Goal: Task Accomplishment & Management: Manage account settings

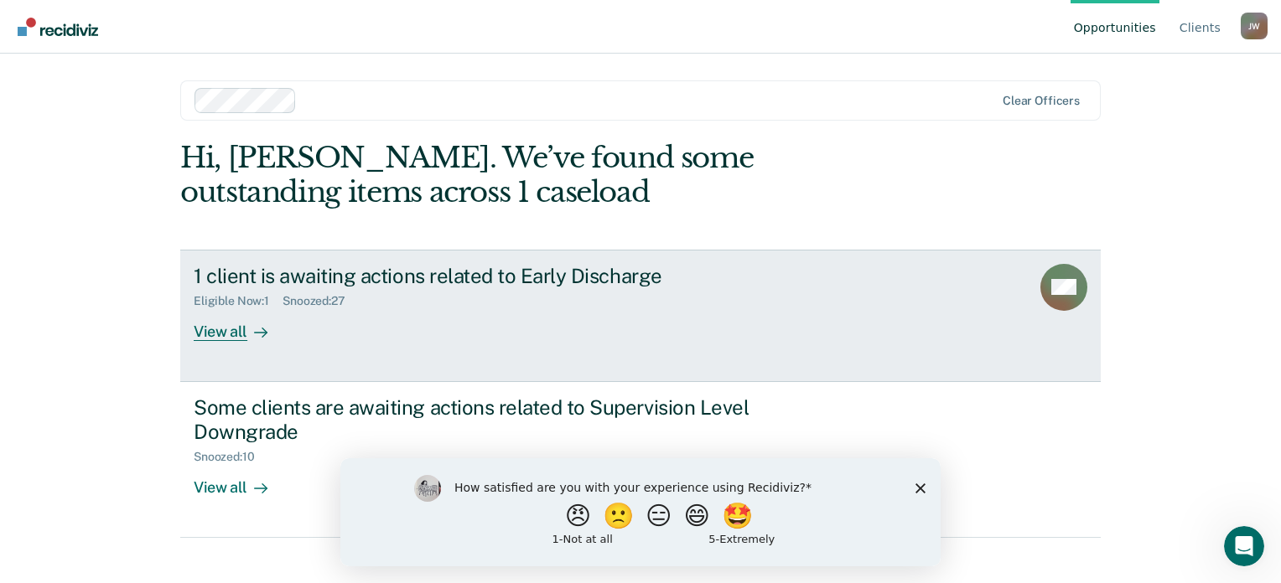
click at [211, 343] on link "1 client is awaiting actions related to Early Discharge Eligible Now : 1 Snooze…" at bounding box center [640, 316] width 920 height 132
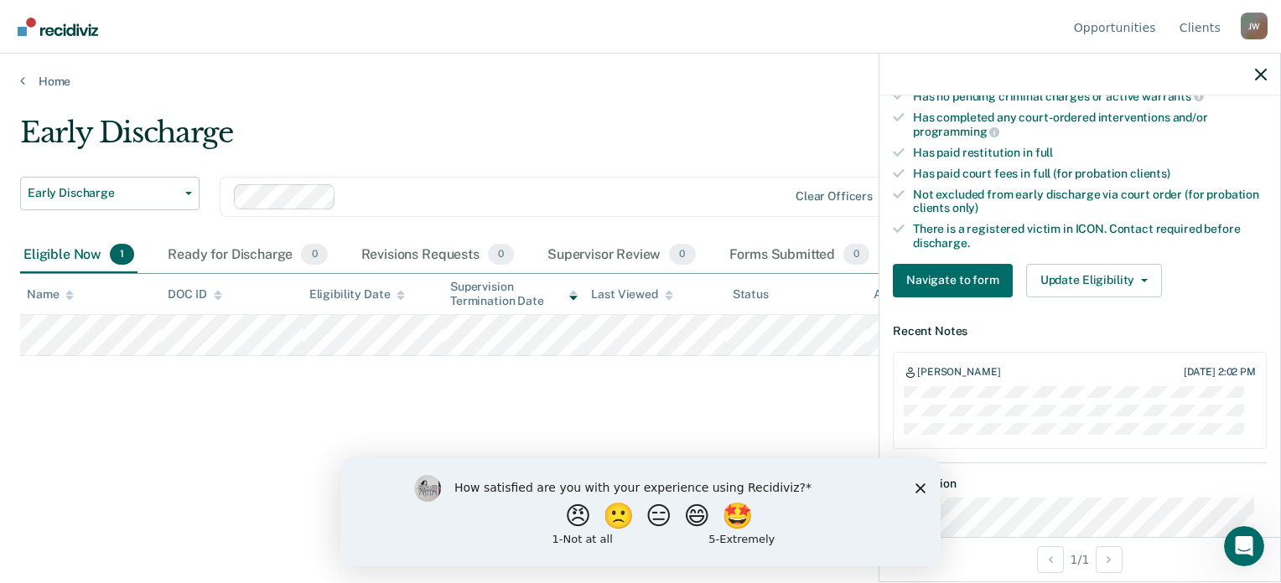
scroll to position [447, 0]
click at [1090, 274] on button "Update Eligibility" at bounding box center [1094, 280] width 136 height 34
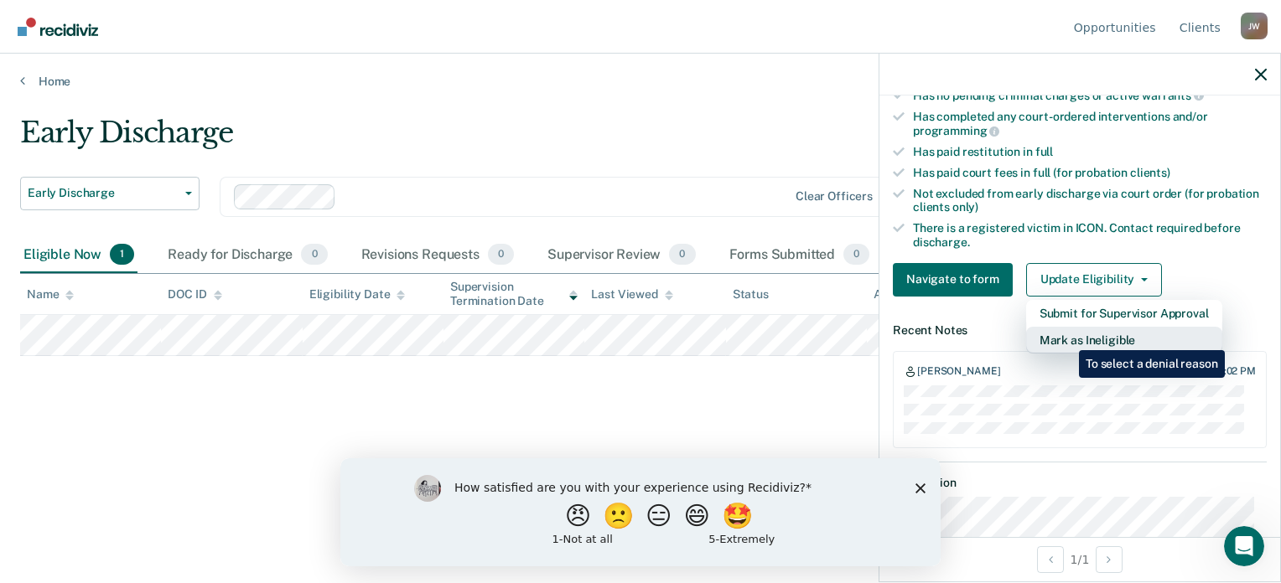
click at [1066, 338] on button "Mark as Ineligible" at bounding box center [1124, 340] width 196 height 27
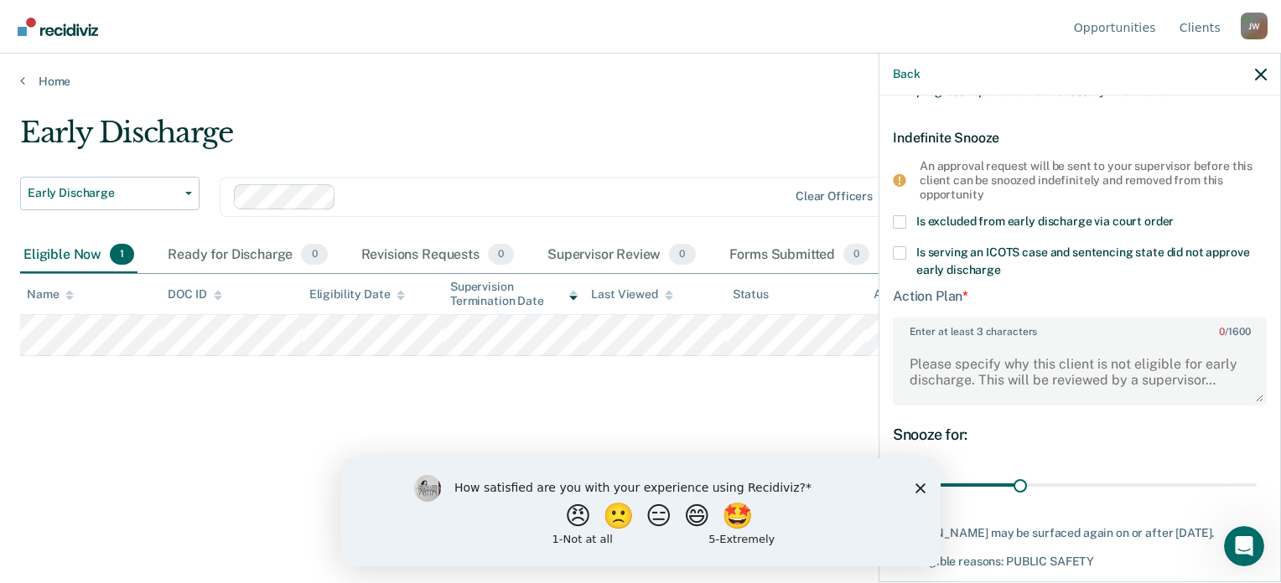
scroll to position [391, 0]
drag, startPoint x: 1017, startPoint y: 479, endPoint x: 1241, endPoint y: 466, distance: 224.2
type input "90"
click at [1241, 471] on input "range" at bounding box center [1080, 485] width 354 height 29
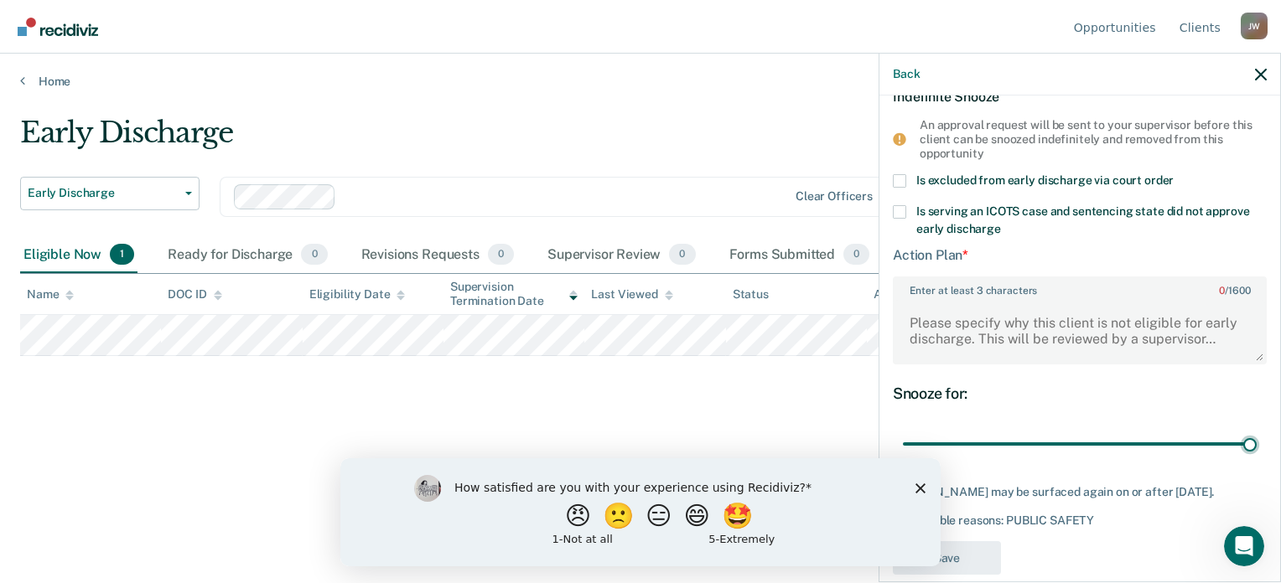
scroll to position [413, 0]
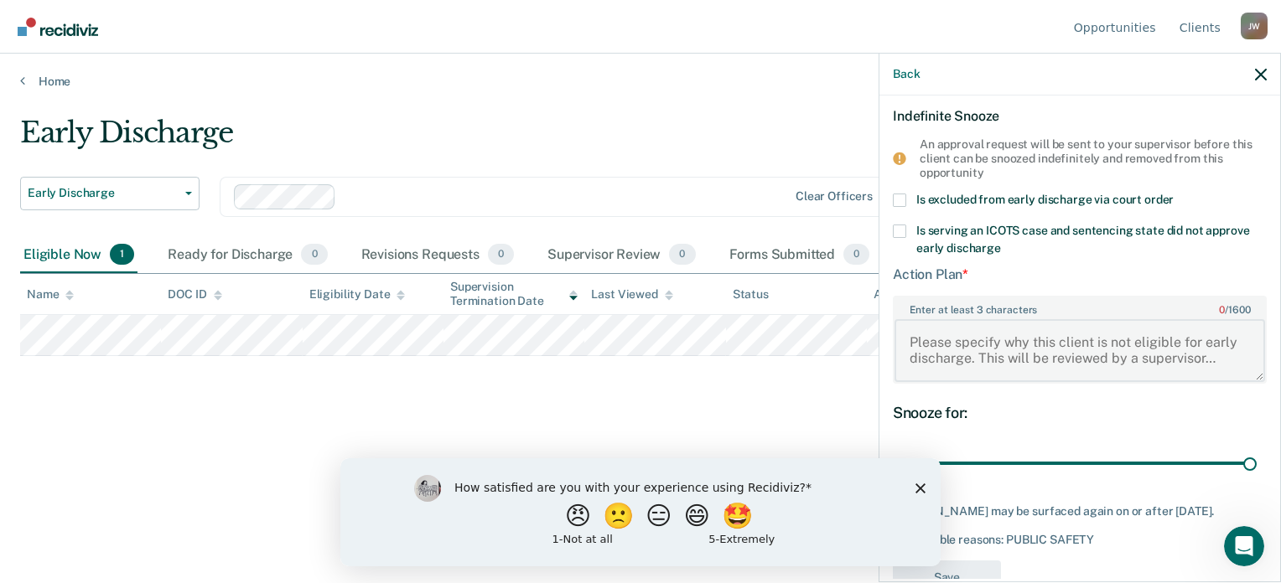
click at [956, 357] on textarea "Enter at least 3 characters 0 / 1600" at bounding box center [1079, 350] width 371 height 62
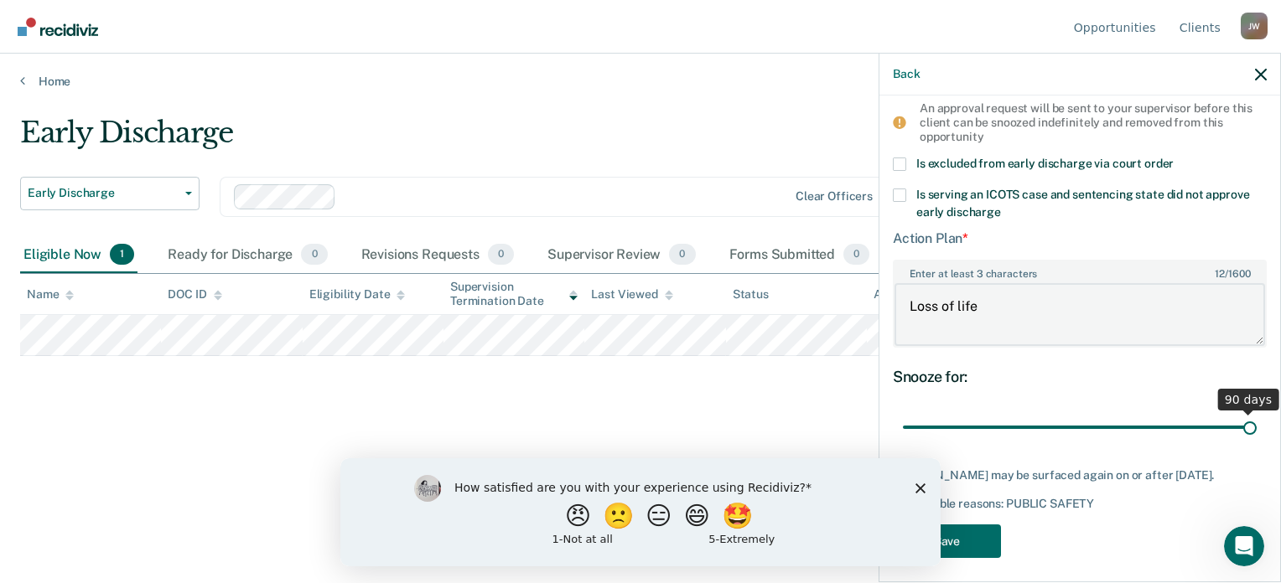
scroll to position [469, 0]
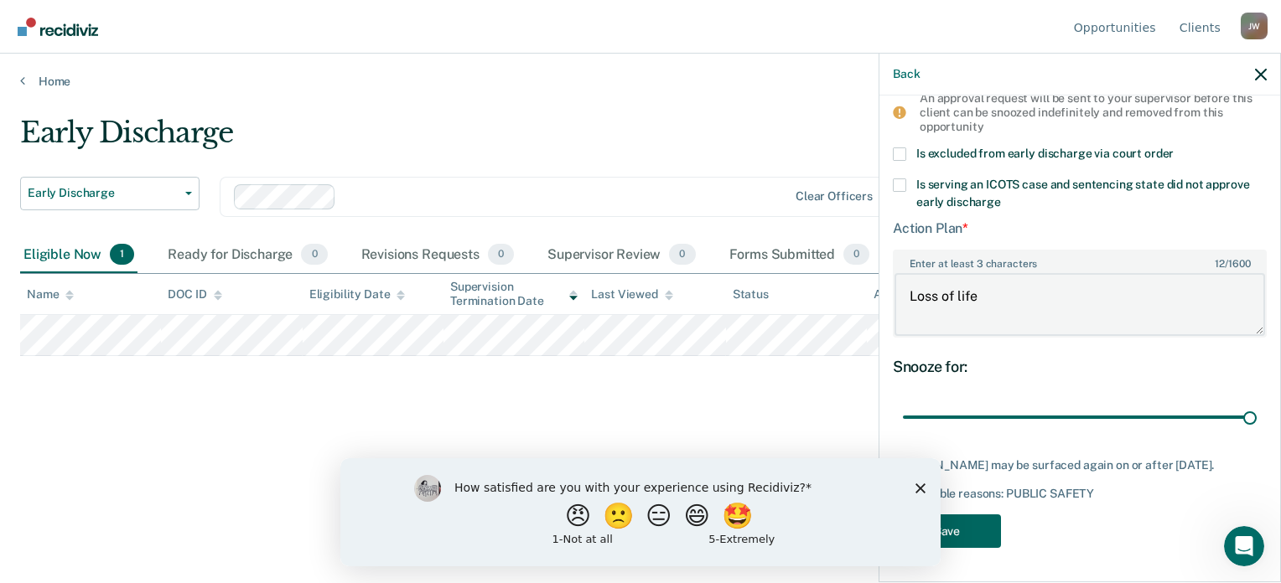
type textarea "Loss of life"
click at [962, 532] on button "Save" at bounding box center [947, 532] width 108 height 34
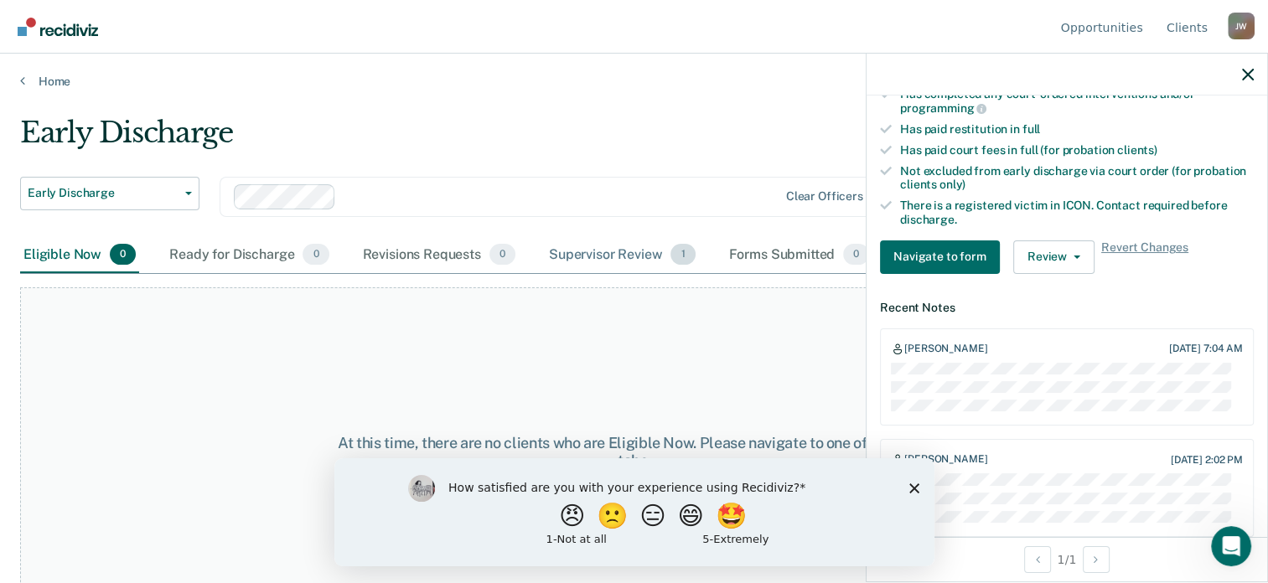
click at [598, 256] on div "Supervisor Review 1" at bounding box center [622, 255] width 153 height 37
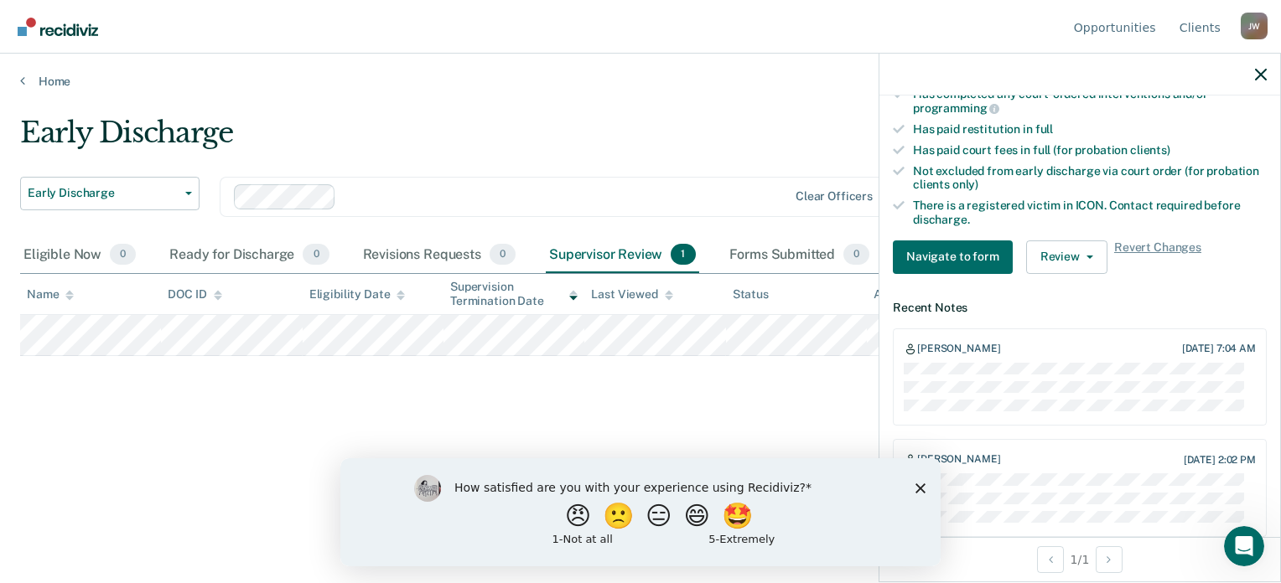
click at [451, 90] on main "Early Discharge Early Discharge Early Discharge Supervision Level Downgrade Cle…" at bounding box center [640, 334] width 1281 height 490
click at [1261, 75] on icon "button" at bounding box center [1261, 75] width 12 height 12
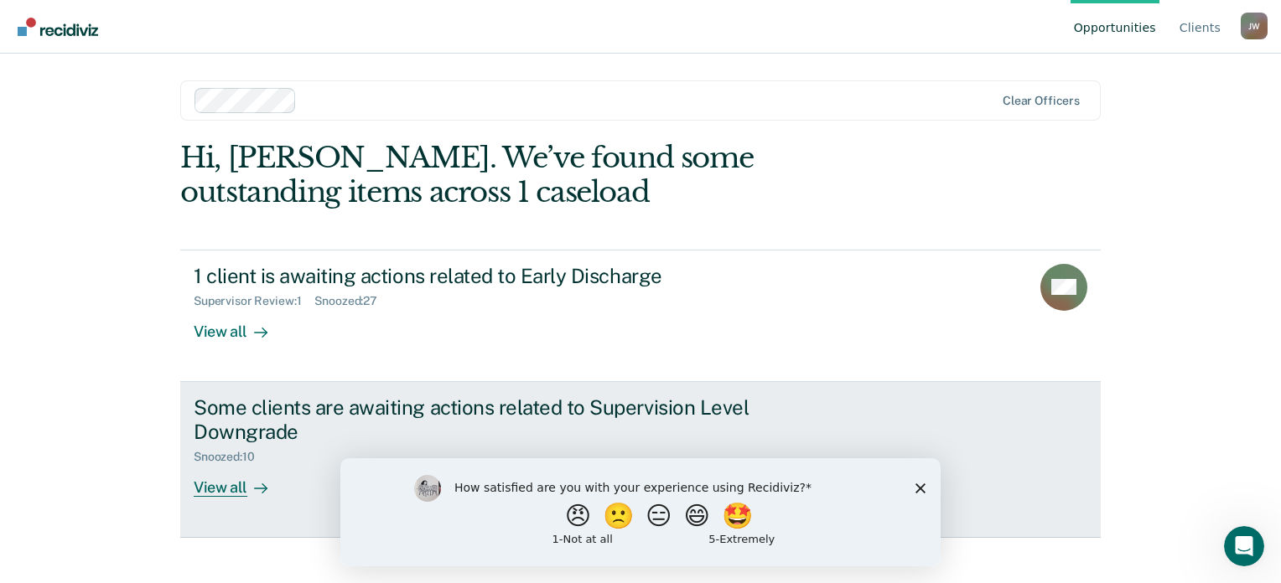
click at [231, 492] on div "View all" at bounding box center [241, 480] width 94 height 33
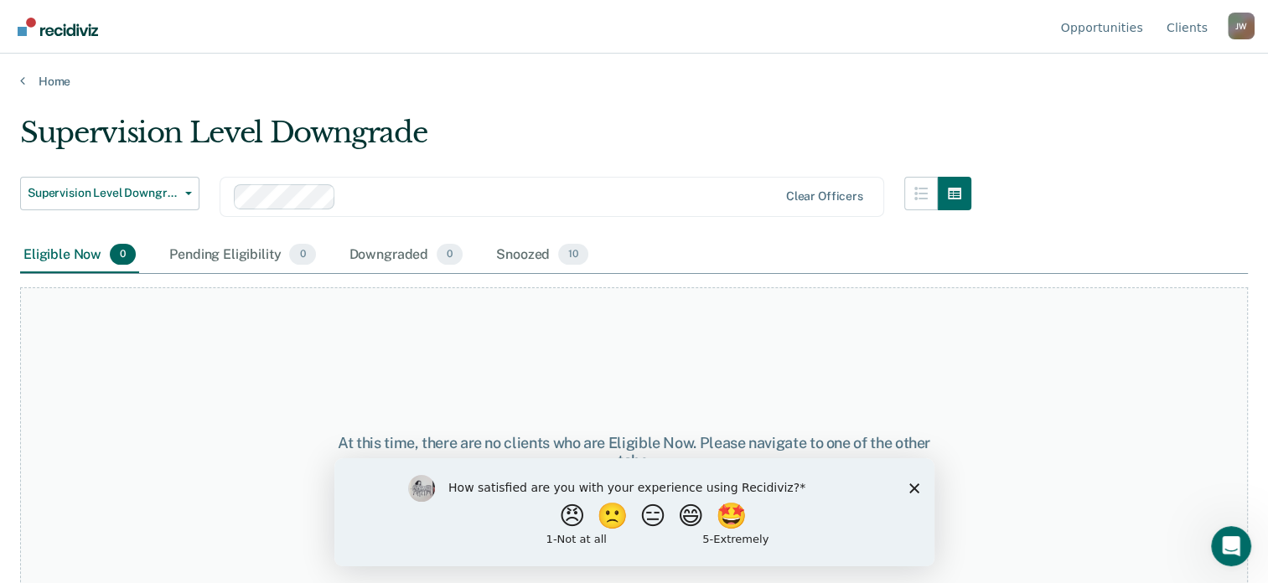
drag, startPoint x: 915, startPoint y: 485, endPoint x: 1226, endPoint y: 943, distance: 553.6
click at [915, 485] on icon "Close survey" at bounding box center [914, 488] width 10 height 10
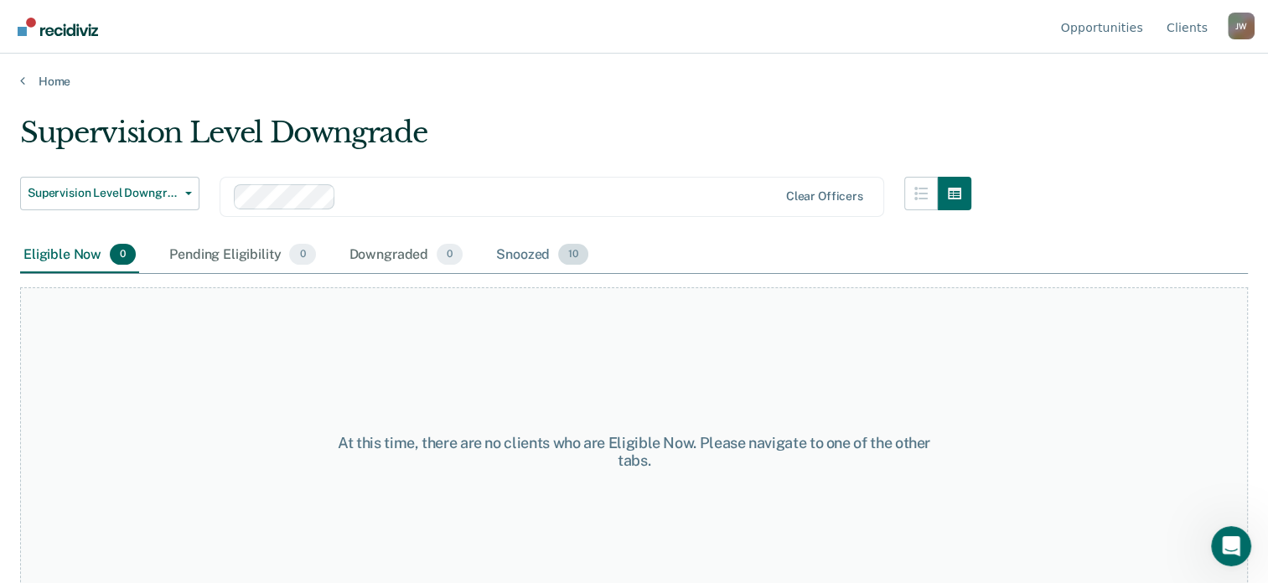
click at [553, 261] on div "Snoozed 10" at bounding box center [542, 255] width 99 height 37
